Goal: Task Accomplishment & Management: Use online tool/utility

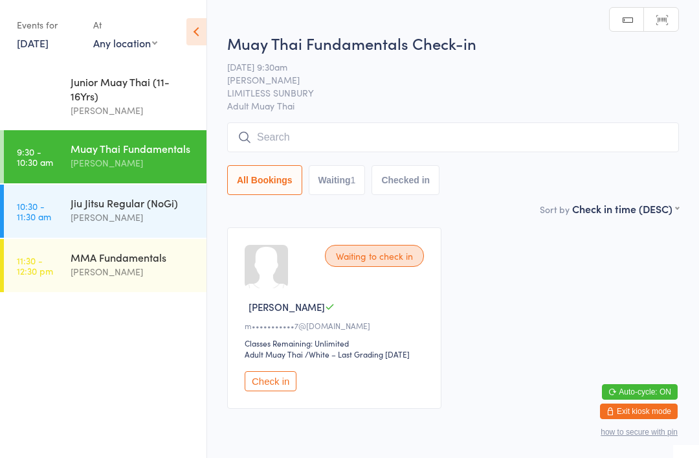
click at [319, 130] on input "search" at bounding box center [453, 137] width 452 height 30
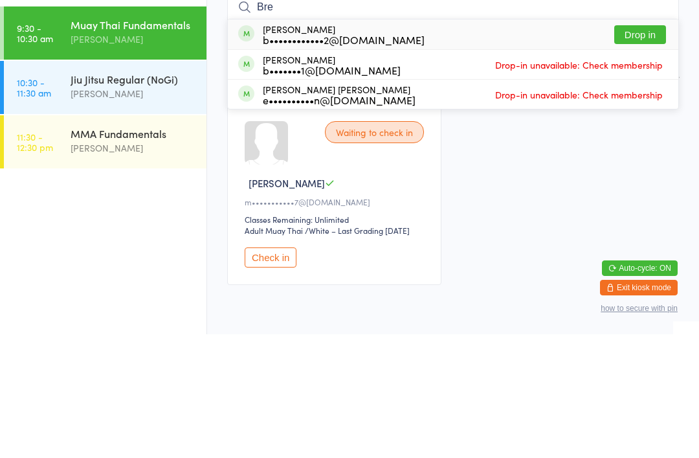
type input "Bre"
click at [639, 149] on button "Drop in" at bounding box center [641, 158] width 52 height 19
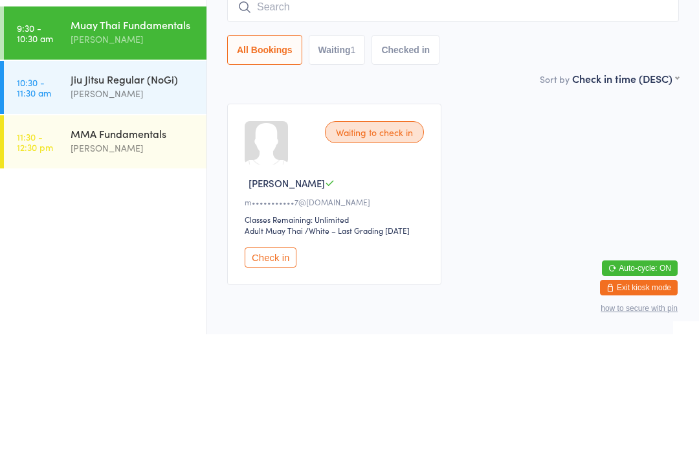
scroll to position [58, 0]
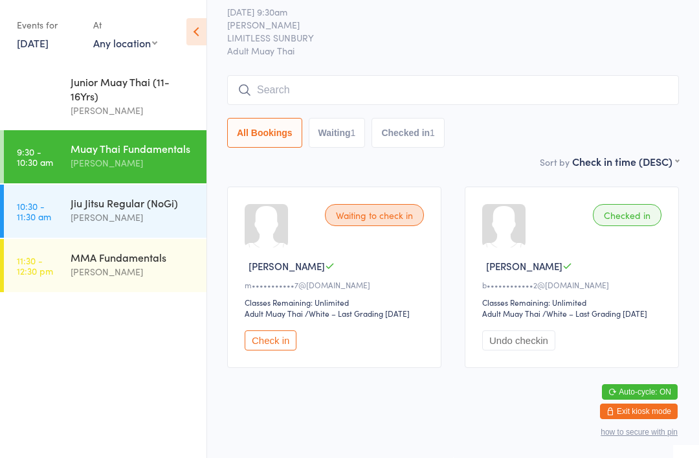
click at [387, 75] on input "search" at bounding box center [453, 90] width 452 height 30
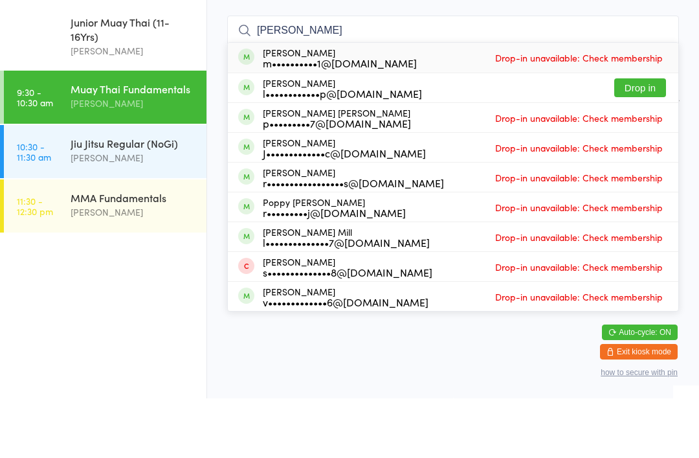
type input "[PERSON_NAME]"
click at [644, 138] on button "Drop in" at bounding box center [641, 147] width 52 height 19
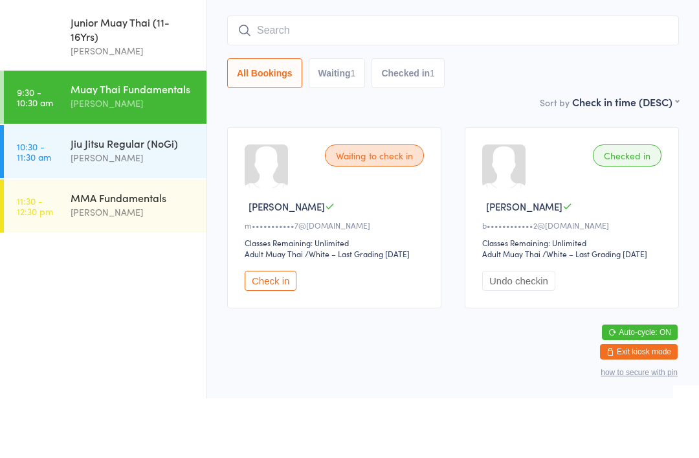
scroll to position [69, 0]
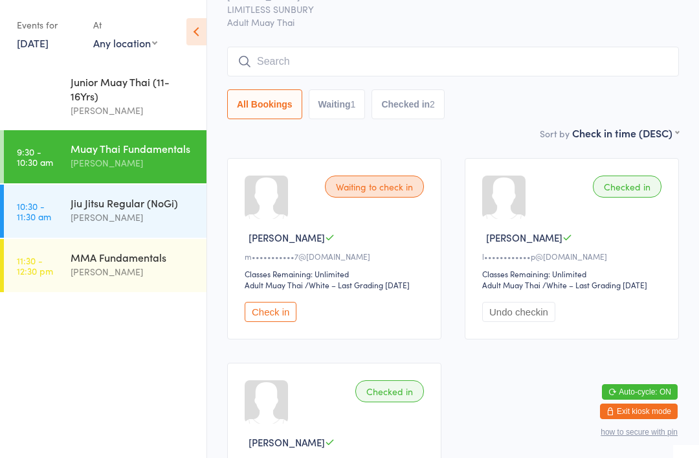
click at [378, 69] on input "search" at bounding box center [453, 62] width 452 height 30
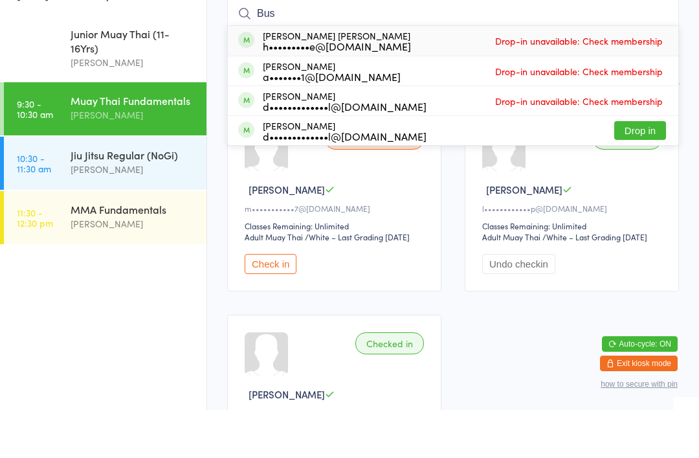
type input "Bus"
click at [635, 169] on button "Drop in" at bounding box center [641, 178] width 52 height 19
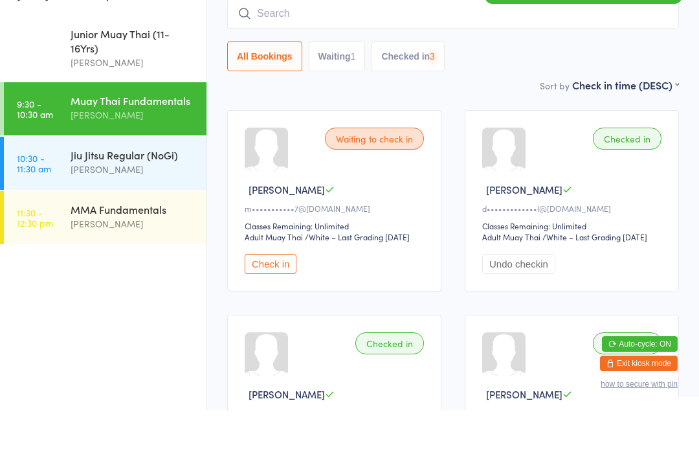
scroll to position [117, 0]
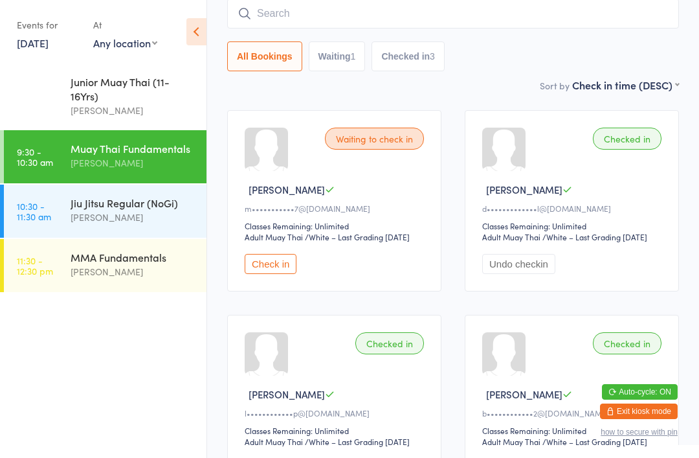
click at [385, 23] on input "search" at bounding box center [453, 14] width 452 height 30
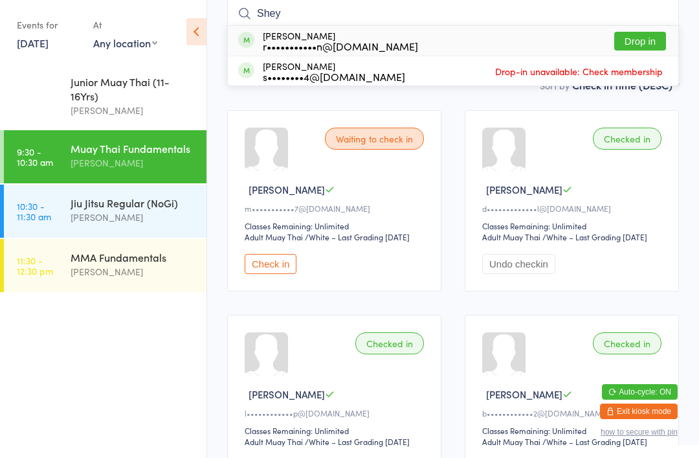
type input "Shey"
click at [361, 41] on div "r•••••••••••n@[DOMAIN_NAME]" at bounding box center [340, 46] width 155 height 10
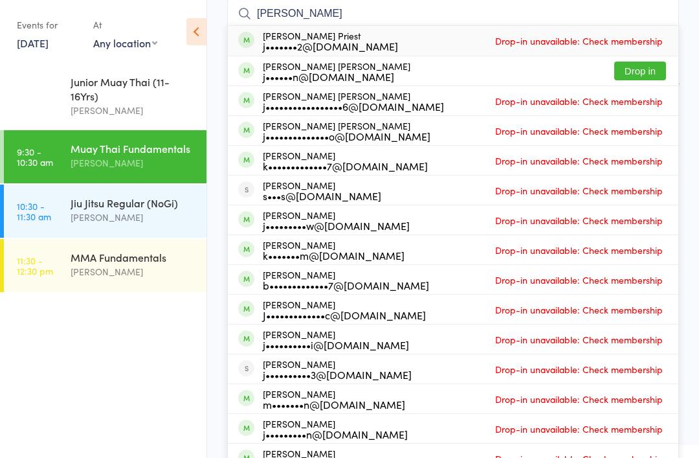
type input "[PERSON_NAME]"
click at [385, 39] on div "[PERSON_NAME] Priest j•••••••2@[DOMAIN_NAME] Drop-in unavailable: Check members…" at bounding box center [453, 41] width 451 height 30
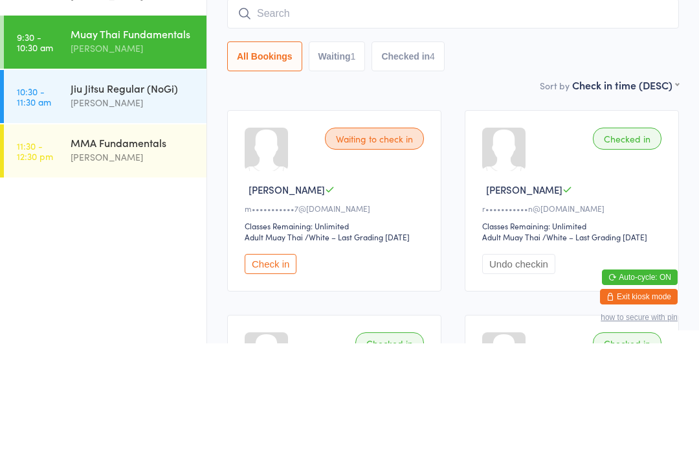
scroll to position [0, 0]
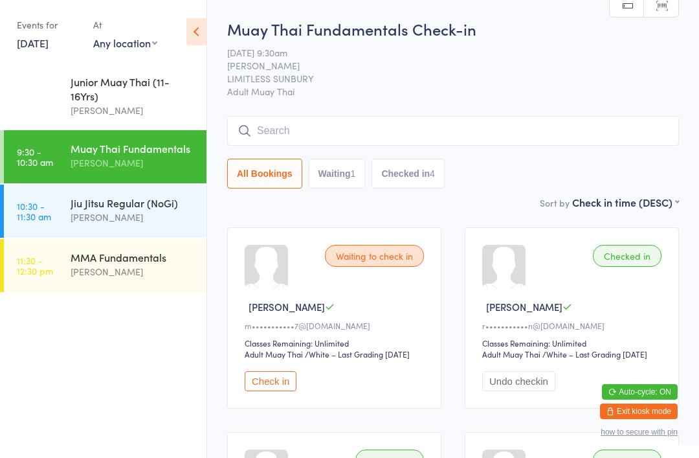
click at [343, 126] on input "search" at bounding box center [453, 131] width 452 height 30
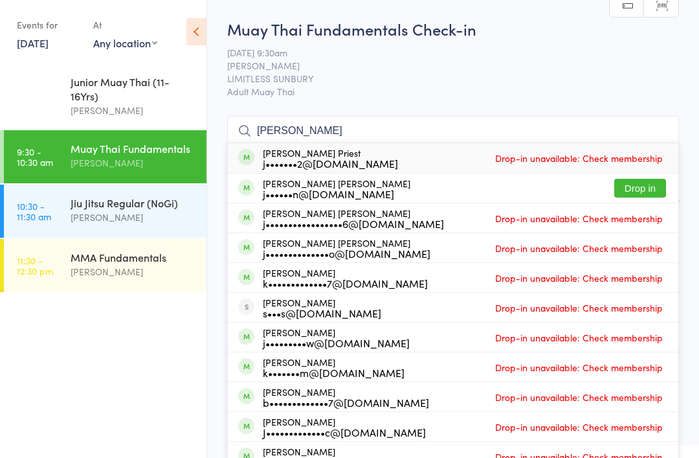
type input "[PERSON_NAME]"
click at [377, 163] on div "[PERSON_NAME] Priest j•••••••2@[DOMAIN_NAME] Drop-in unavailable: Check members…" at bounding box center [453, 158] width 451 height 30
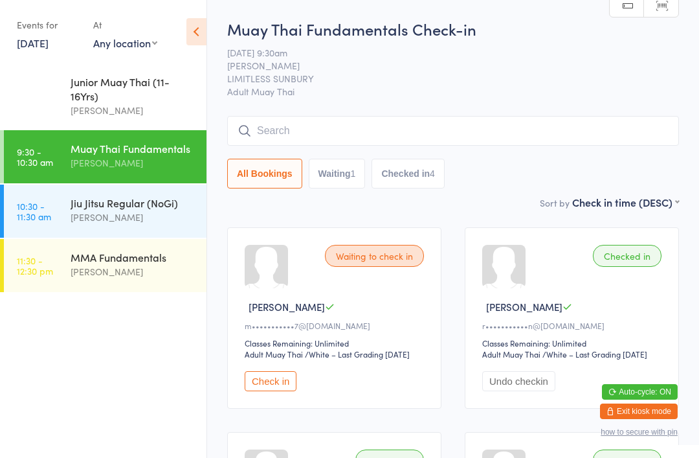
click at [134, 112] on div "[PERSON_NAME]" at bounding box center [133, 110] width 125 height 15
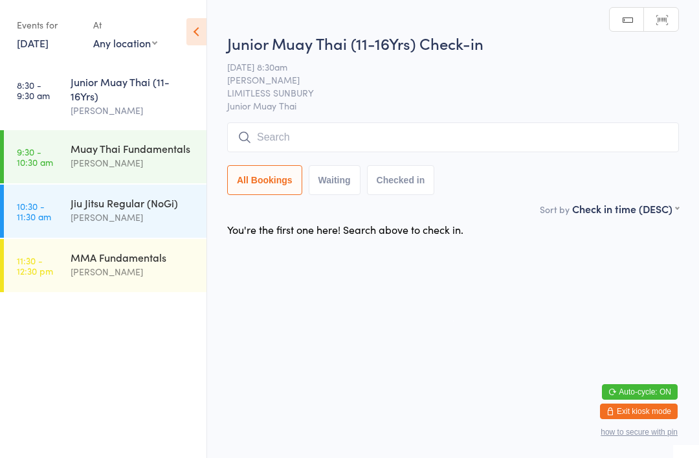
click at [356, 150] on input "search" at bounding box center [453, 137] width 452 height 30
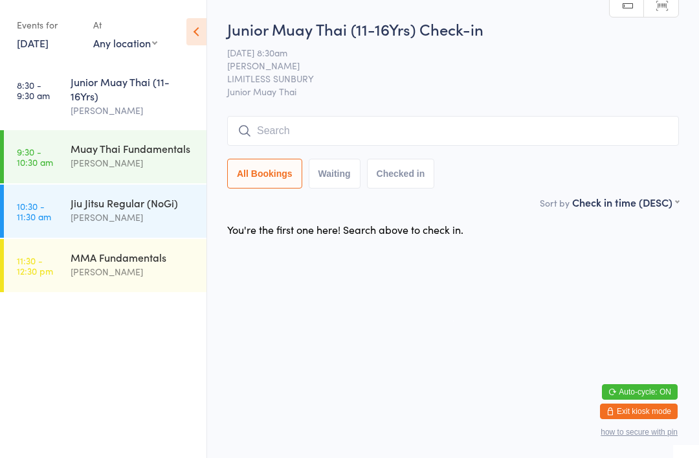
click at [139, 111] on div "[PERSON_NAME]" at bounding box center [133, 110] width 125 height 15
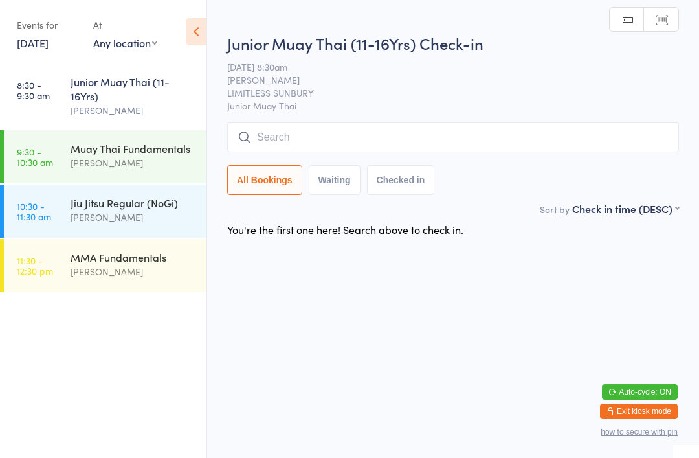
click at [497, 33] on h2 "Junior Muay Thai (11-16Yrs) Check-in" at bounding box center [453, 42] width 452 height 21
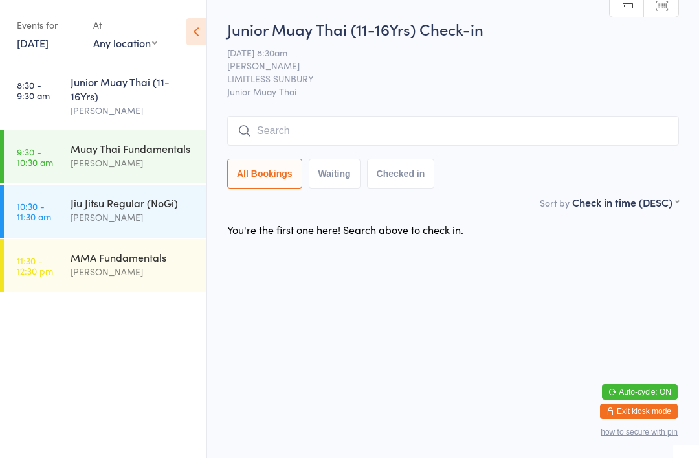
click at [122, 99] on div "Junior Muay Thai (11-16Yrs)" at bounding box center [133, 88] width 125 height 28
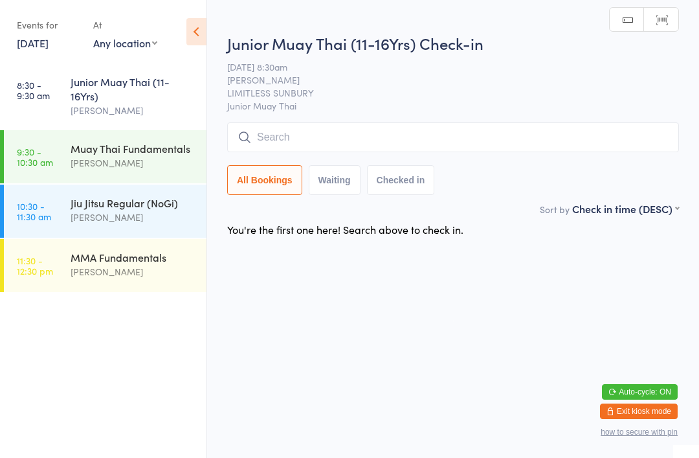
click at [147, 103] on div "Junior Muay Thai (11-16Yrs)" at bounding box center [133, 88] width 125 height 28
click at [315, 146] on input "search" at bounding box center [453, 137] width 452 height 30
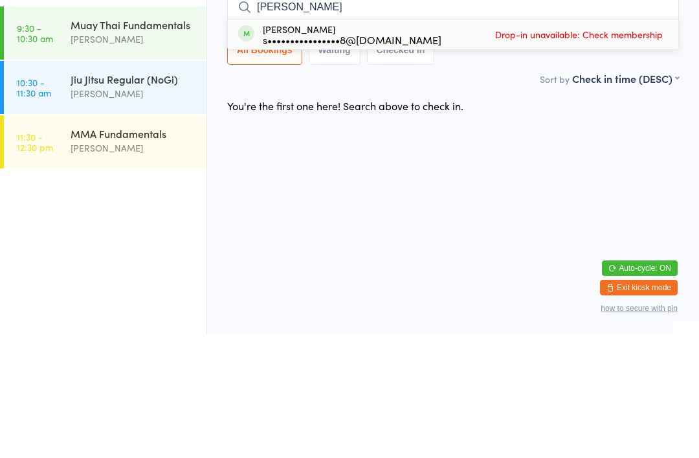
type input "[PERSON_NAME]"
click at [315, 148] on div "[PERSON_NAME] s••••••••••••••••8@[DOMAIN_NAME]" at bounding box center [352, 158] width 179 height 21
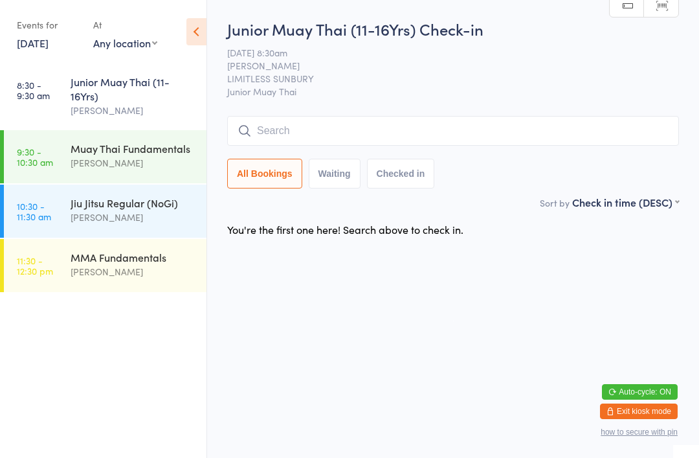
click at [328, 127] on input "search" at bounding box center [453, 131] width 452 height 30
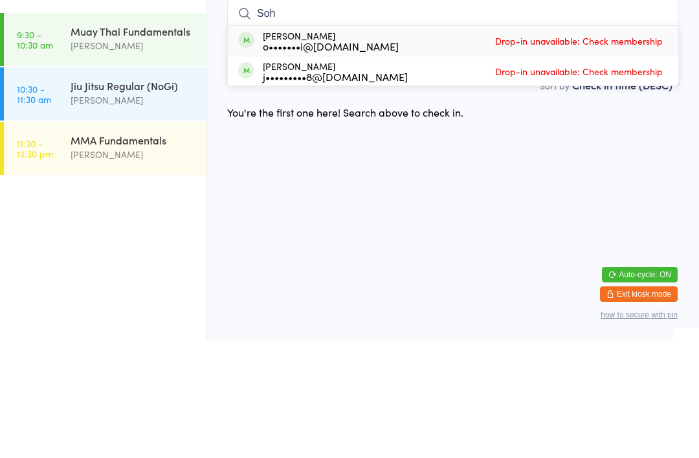
type input "Soh"
click at [287, 148] on div "[PERSON_NAME] o•••••••i@[DOMAIN_NAME]" at bounding box center [331, 158] width 136 height 21
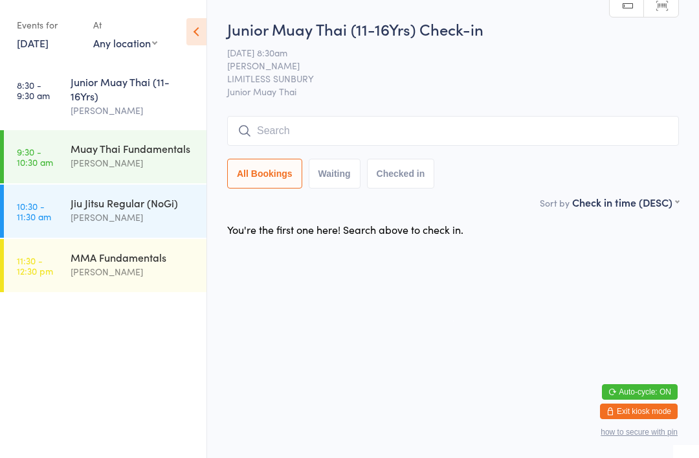
click at [142, 206] on div "Jiu Jitsu Regular (NoGi)" at bounding box center [133, 203] width 125 height 14
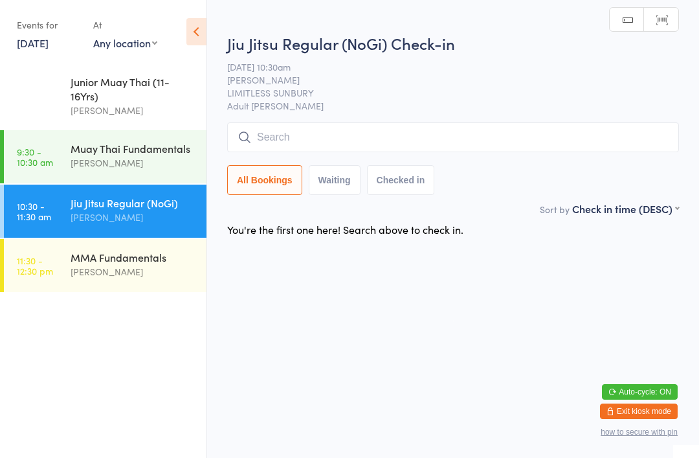
click at [302, 137] on input "search" at bounding box center [453, 137] width 452 height 30
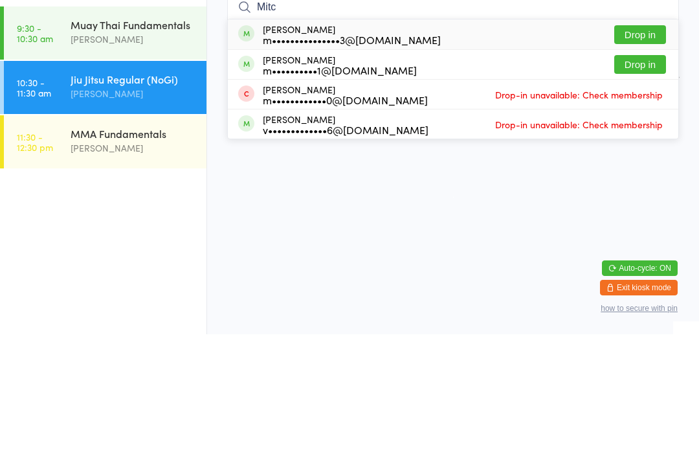
type input "Mitc"
click at [643, 149] on button "Drop in" at bounding box center [641, 158] width 52 height 19
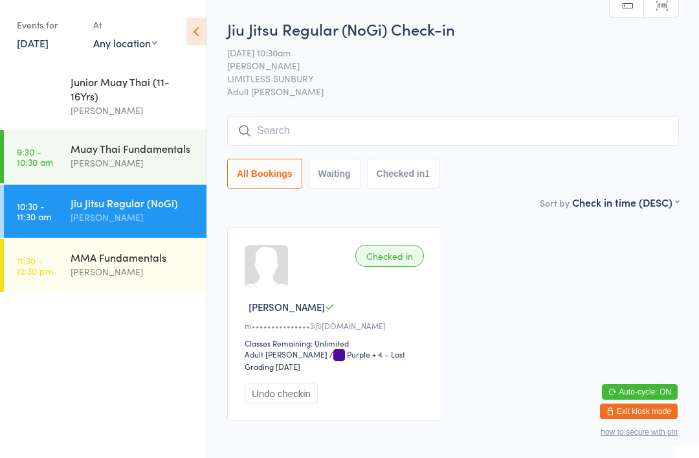
click at [126, 103] on div "Junior Muay Thai (11-16Yrs)" at bounding box center [133, 88] width 125 height 28
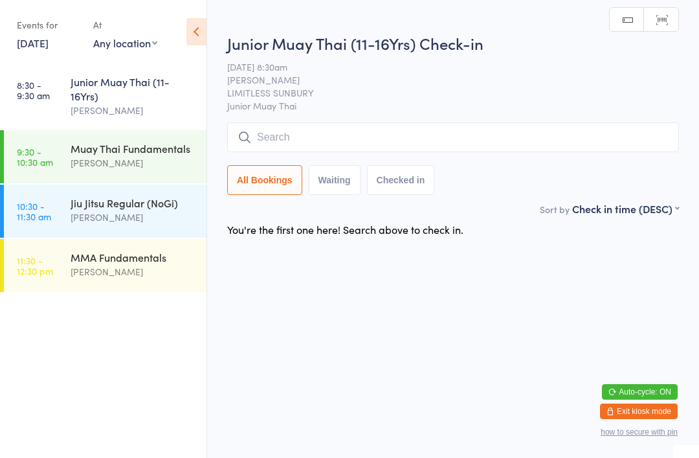
click at [320, 127] on input "search" at bounding box center [453, 137] width 452 height 30
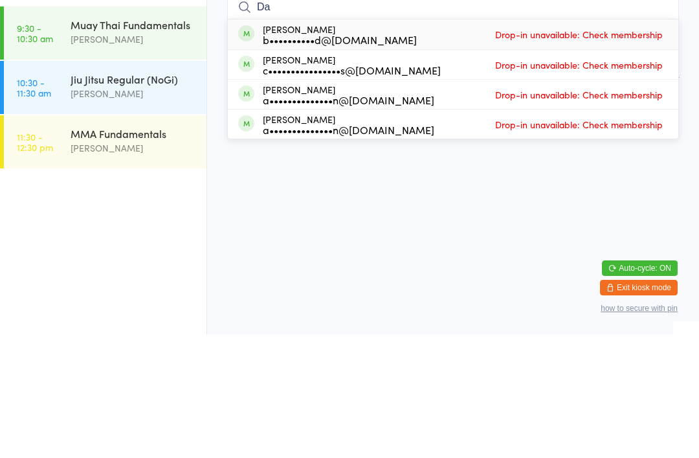
type input "D"
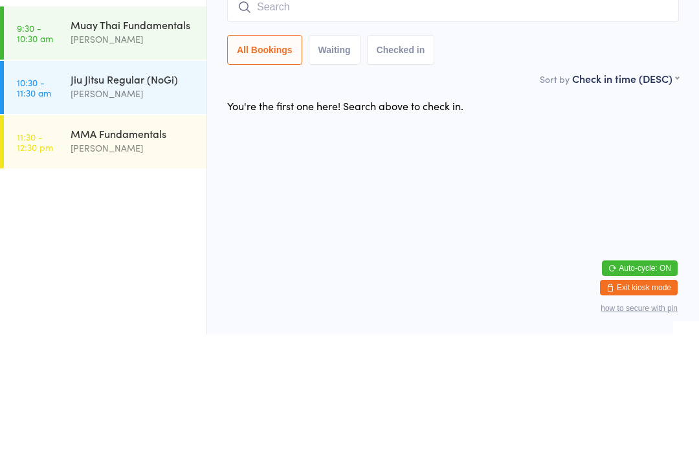
click at [477, 216] on div "You're the first one here! Search above to check in." at bounding box center [453, 229] width 475 height 27
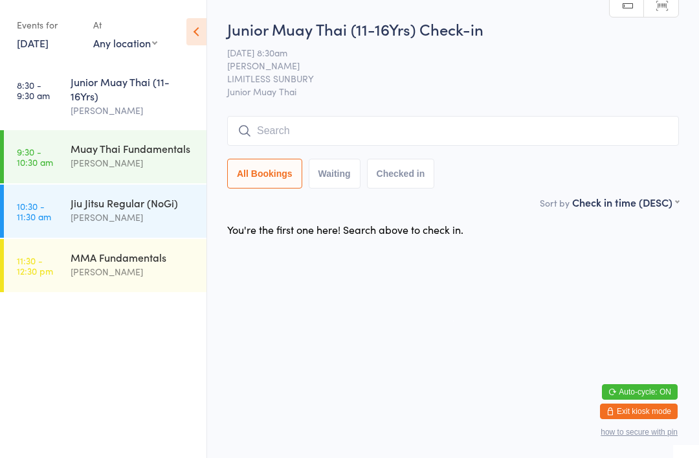
click at [136, 215] on div "[PERSON_NAME]" at bounding box center [133, 217] width 125 height 15
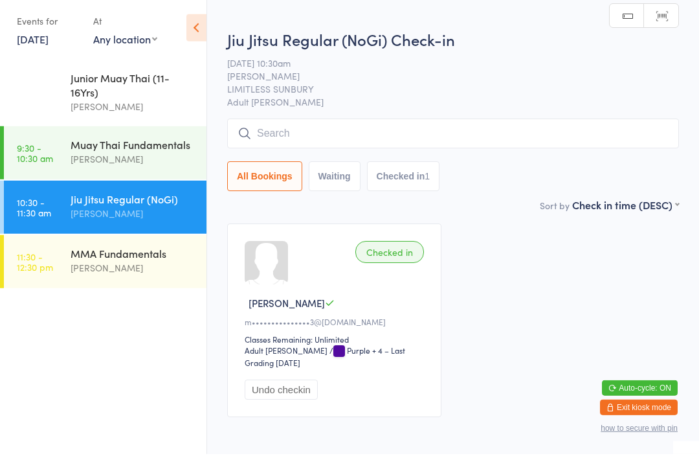
scroll to position [28, 0]
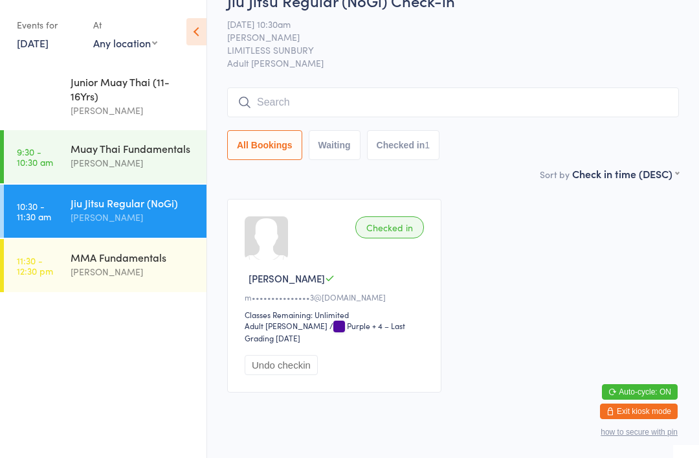
click at [345, 107] on input "search" at bounding box center [453, 102] width 452 height 30
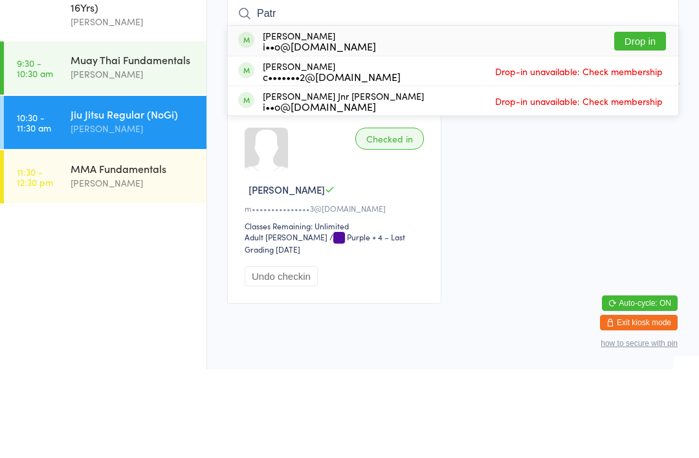
type input "Patr"
click at [631, 120] on button "Drop in" at bounding box center [641, 129] width 52 height 19
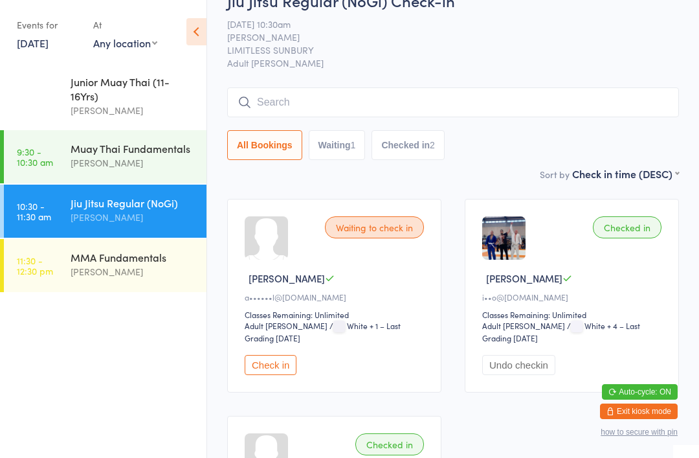
click at [306, 95] on input "search" at bounding box center [453, 102] width 452 height 30
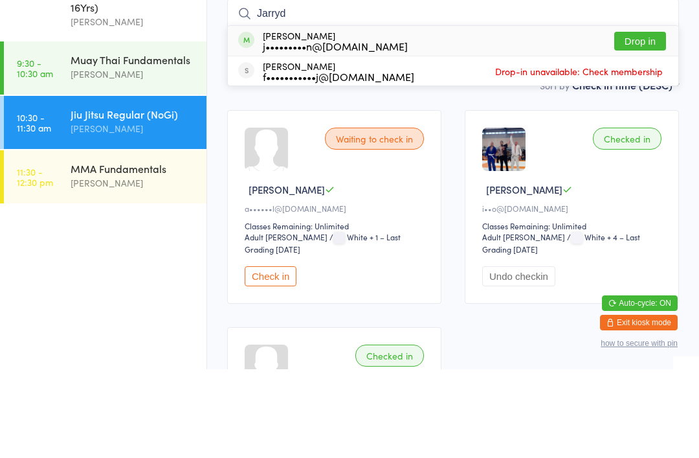
type input "Jarryd"
click at [638, 120] on button "Drop in" at bounding box center [641, 129] width 52 height 19
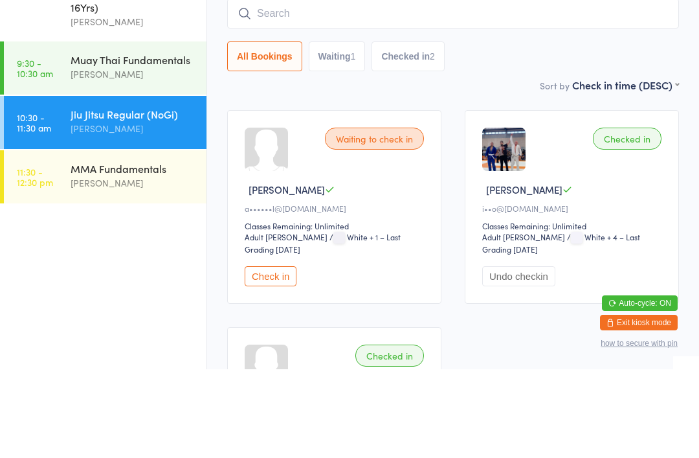
scroll to position [117, 0]
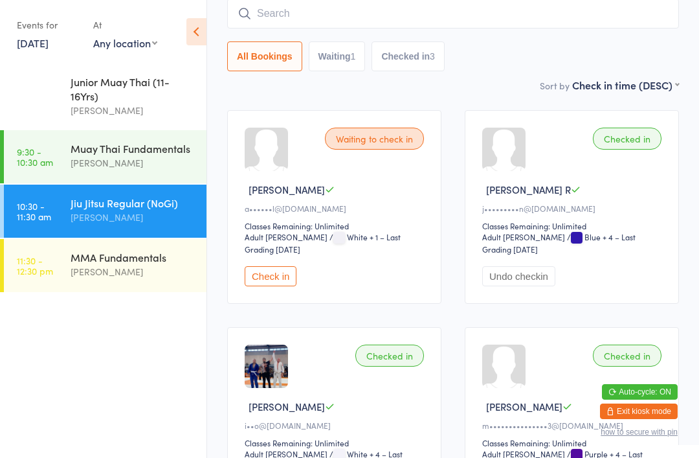
click at [400, 16] on input "search" at bounding box center [453, 14] width 452 height 30
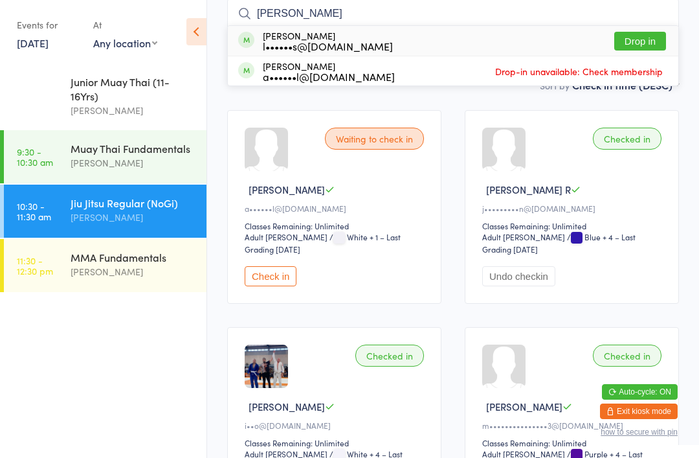
type input "[PERSON_NAME]"
click at [392, 37] on div "[PERSON_NAME] l••••••s@[DOMAIN_NAME] Drop in" at bounding box center [453, 41] width 451 height 30
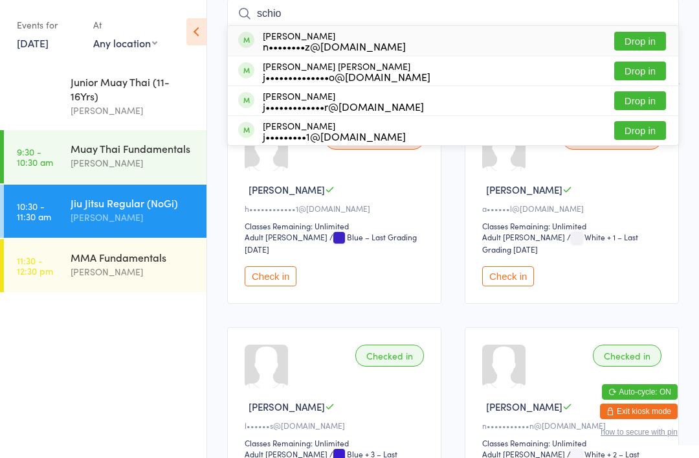
type input "schio"
click at [624, 42] on button "Drop in" at bounding box center [641, 41] width 52 height 19
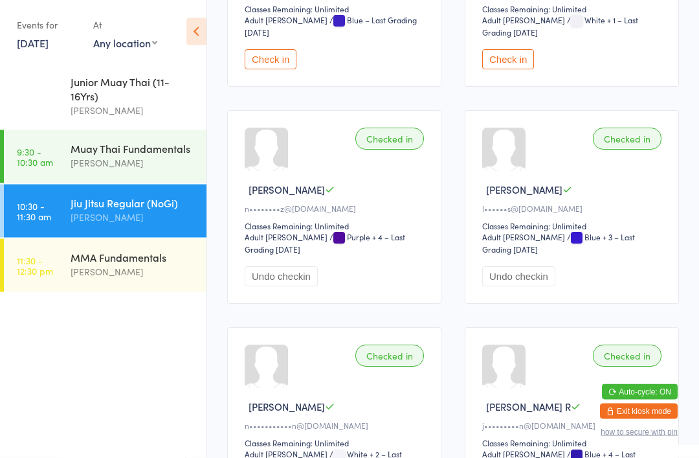
scroll to position [334, 0]
click at [80, 220] on div "[PERSON_NAME]" at bounding box center [133, 217] width 125 height 15
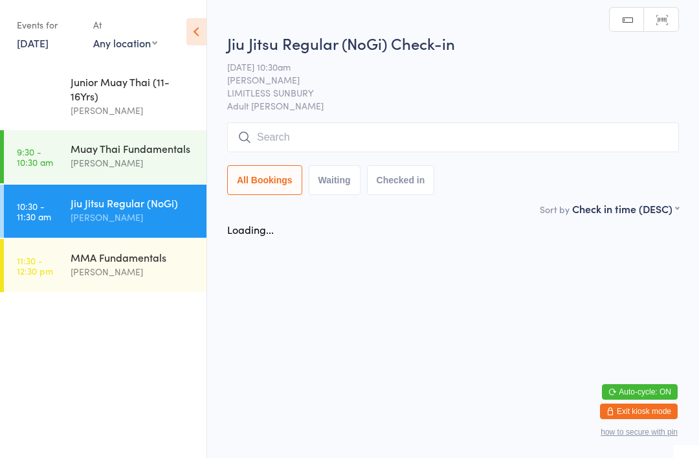
scroll to position [0, 0]
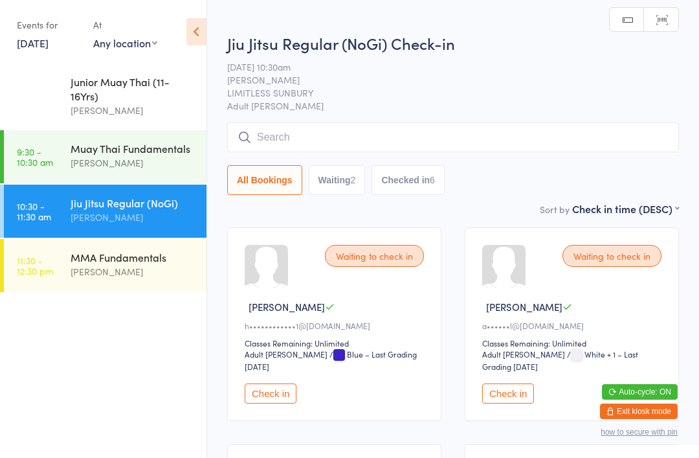
click at [282, 142] on input "search" at bounding box center [453, 137] width 452 height 30
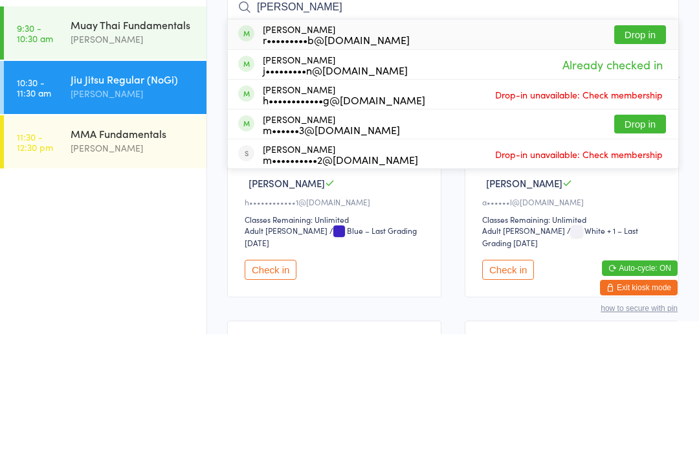
type input "[PERSON_NAME]"
click at [641, 149] on button "Drop in" at bounding box center [641, 158] width 52 height 19
